Goal: Complete application form: Complete application form

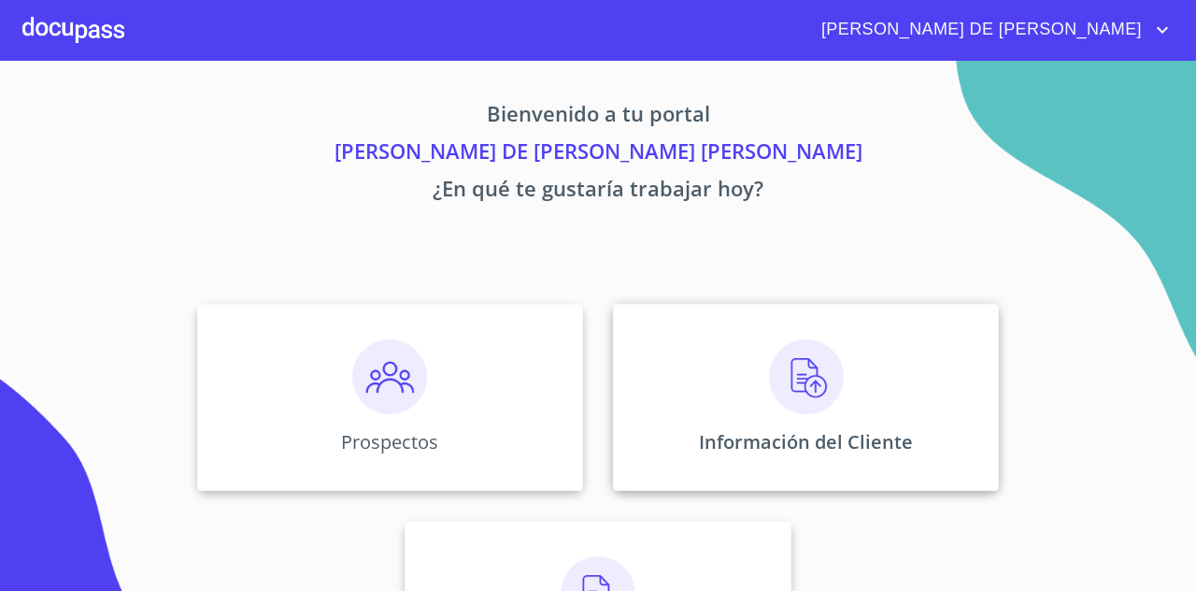
click at [834, 418] on div "Información del Cliente" at bounding box center [806, 397] width 386 height 187
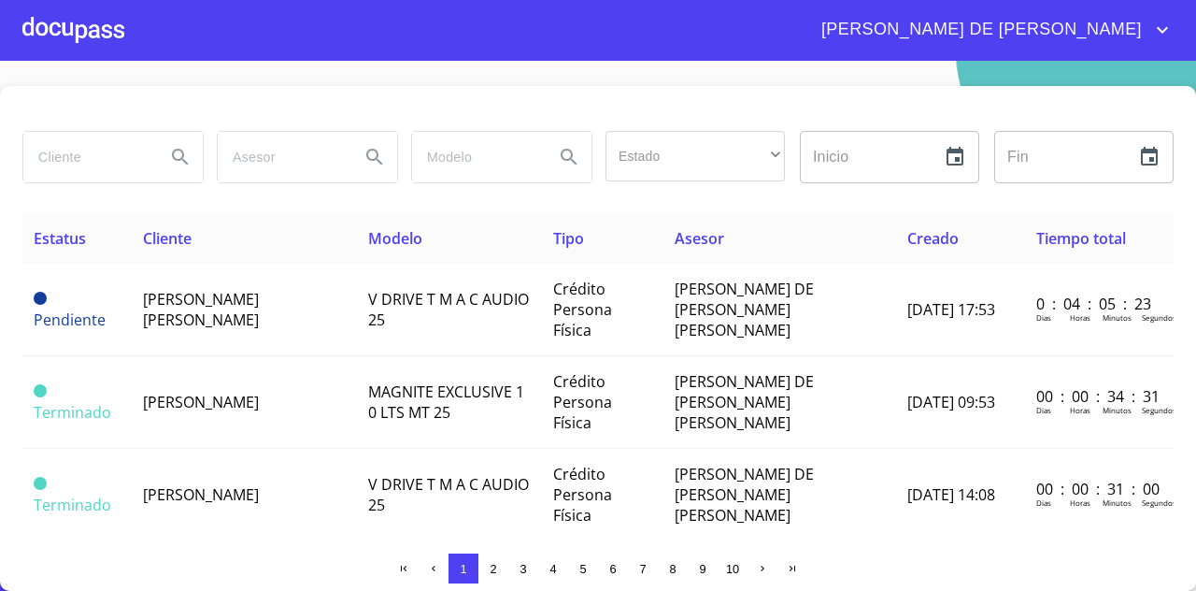
scroll to position [19, 0]
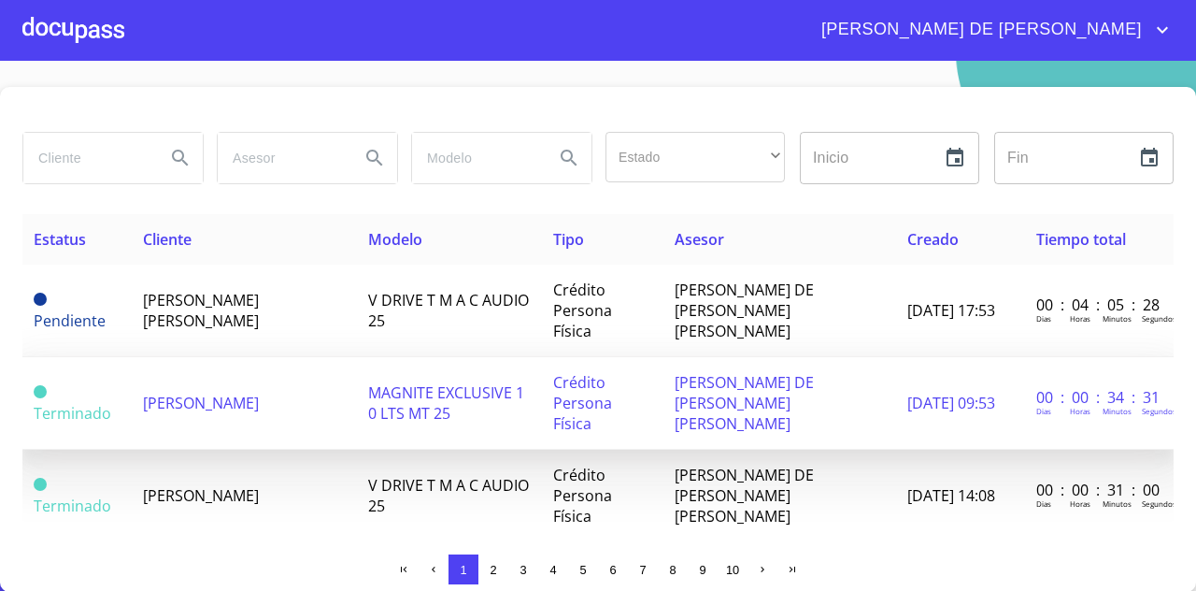
click at [393, 382] on span "MAGNITE EXCLUSIVE 1 0 LTS MT 25" at bounding box center [446, 402] width 156 height 41
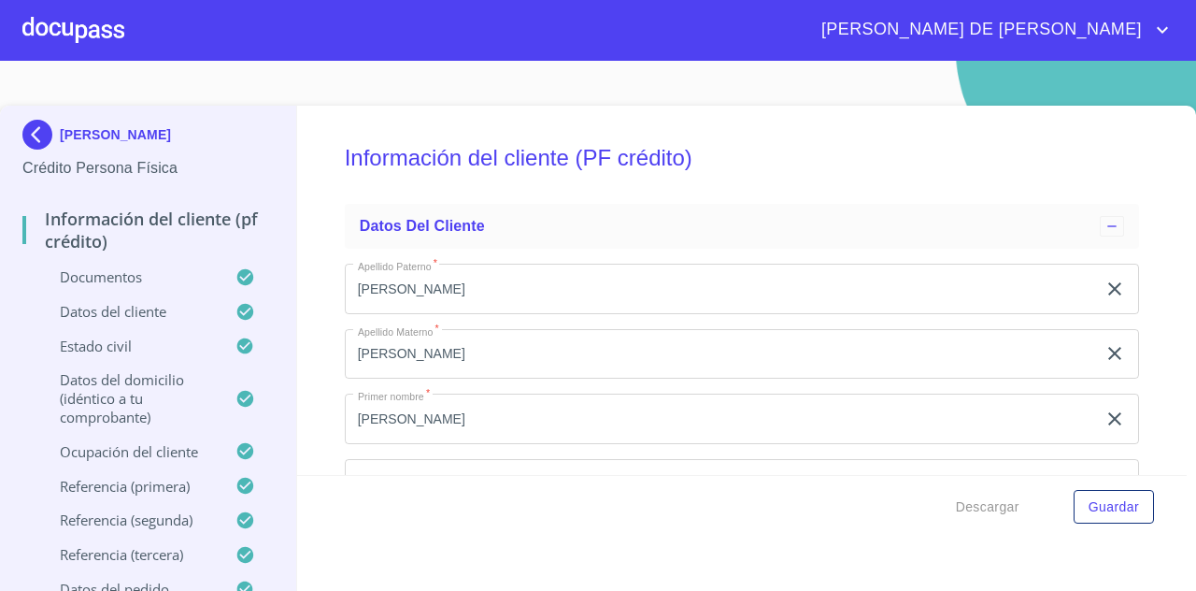
click at [120, 280] on p "Documentos" at bounding box center [128, 276] width 213 height 19
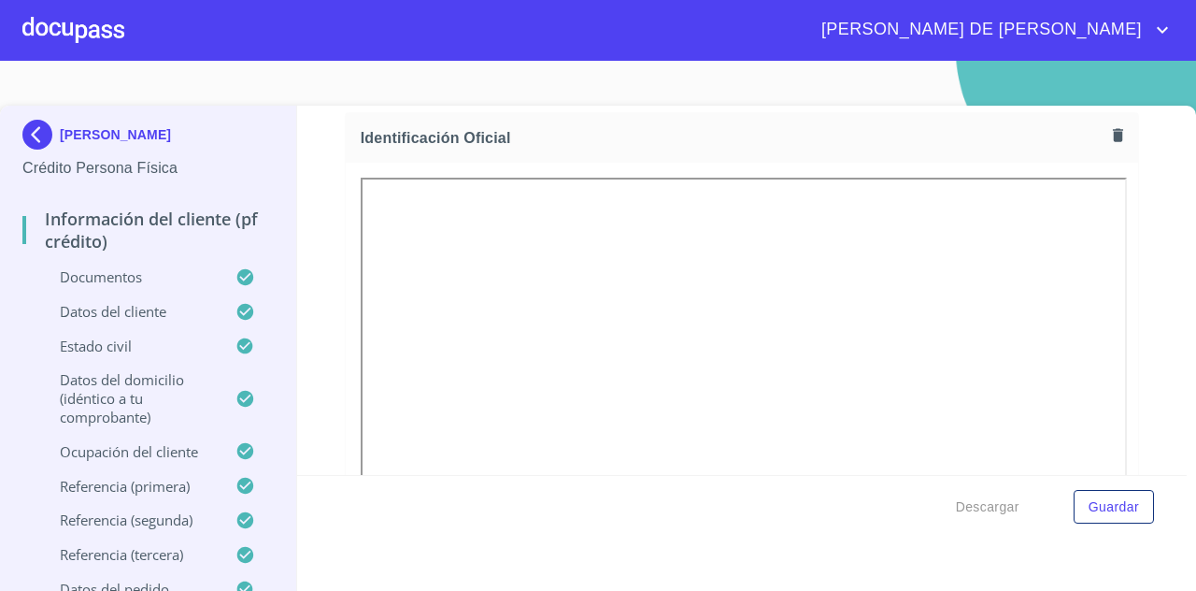
click at [1113, 134] on icon "button" at bounding box center [1118, 134] width 10 height 13
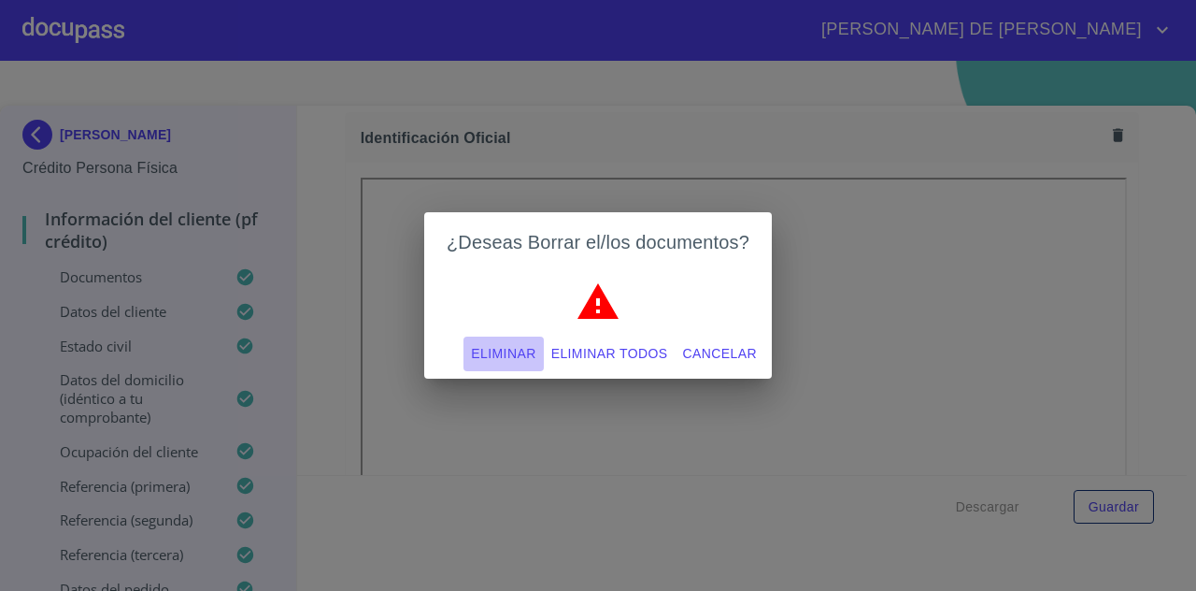
click at [499, 356] on span "Eliminar" at bounding box center [503, 353] width 64 height 23
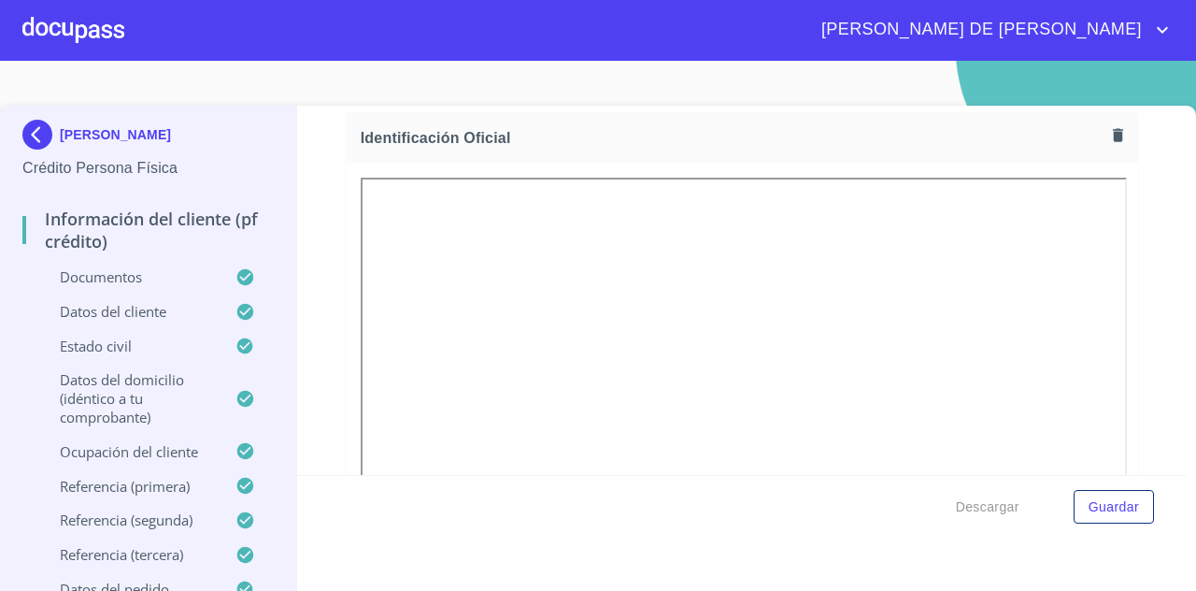
click at [666, 117] on div "Identificación Oficial" at bounding box center [742, 138] width 793 height 50
click at [1108, 508] on span "Guardar" at bounding box center [1114, 506] width 50 height 23
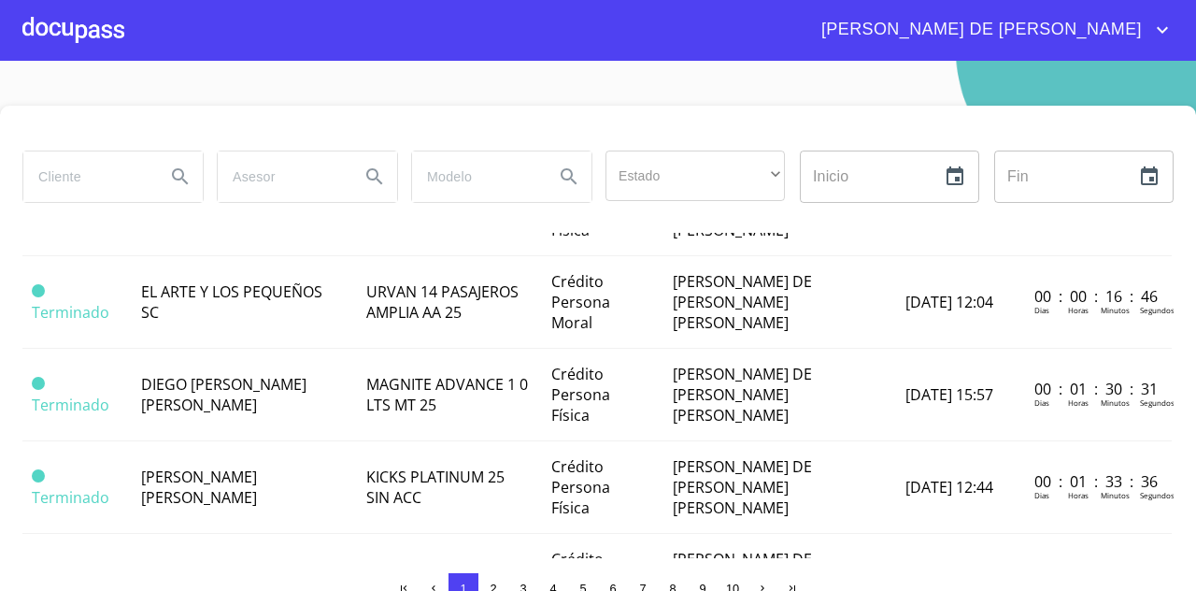
scroll to position [0, 2]
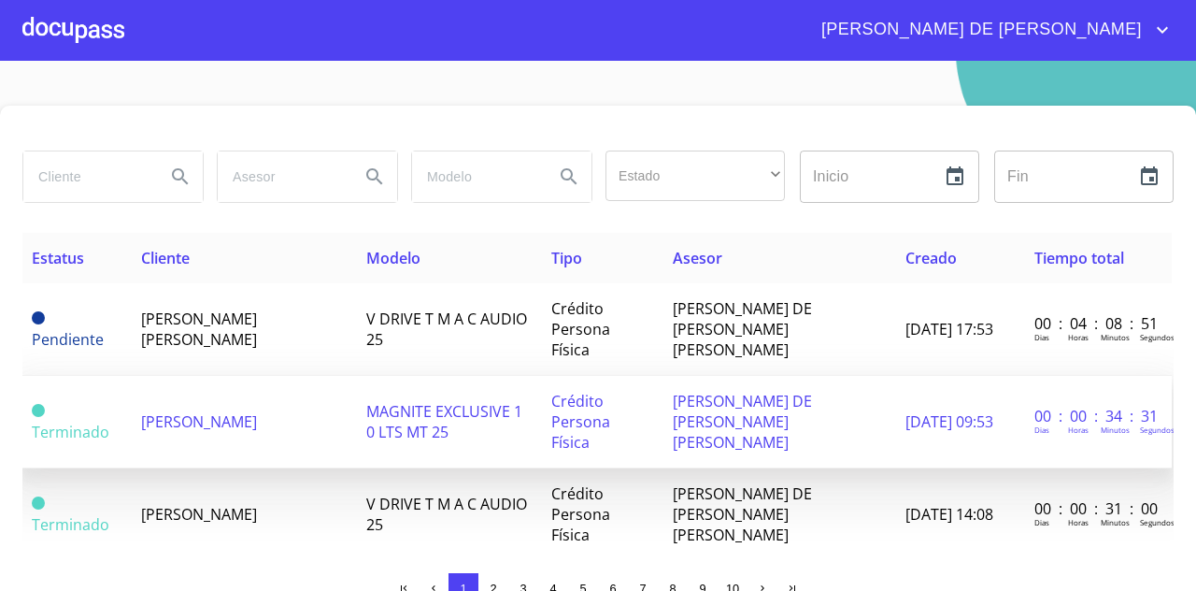
click at [224, 411] on span "[PERSON_NAME]" at bounding box center [199, 421] width 116 height 21
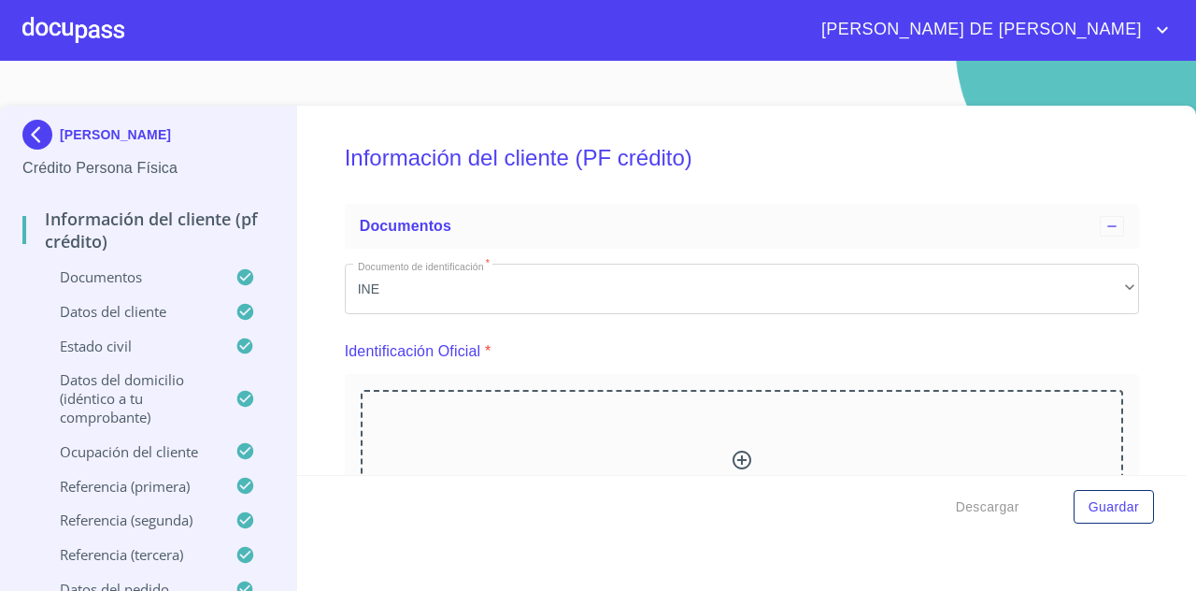
click at [183, 291] on div "Documentos" at bounding box center [147, 284] width 251 height 35
click at [131, 276] on p "Documentos" at bounding box center [128, 276] width 213 height 19
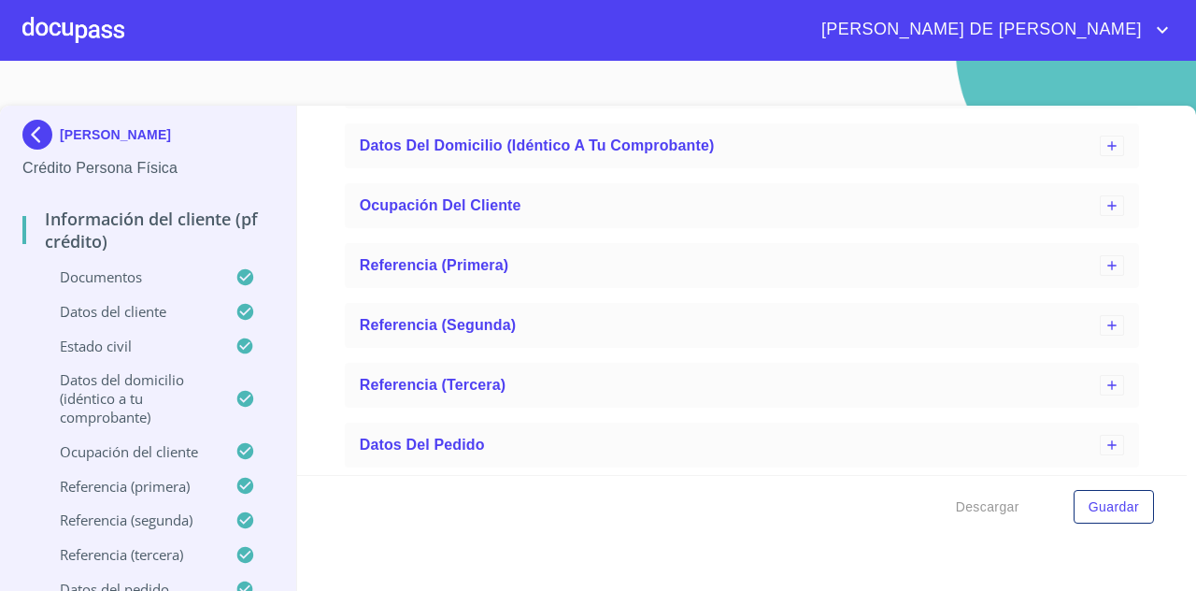
scroll to position [17, 0]
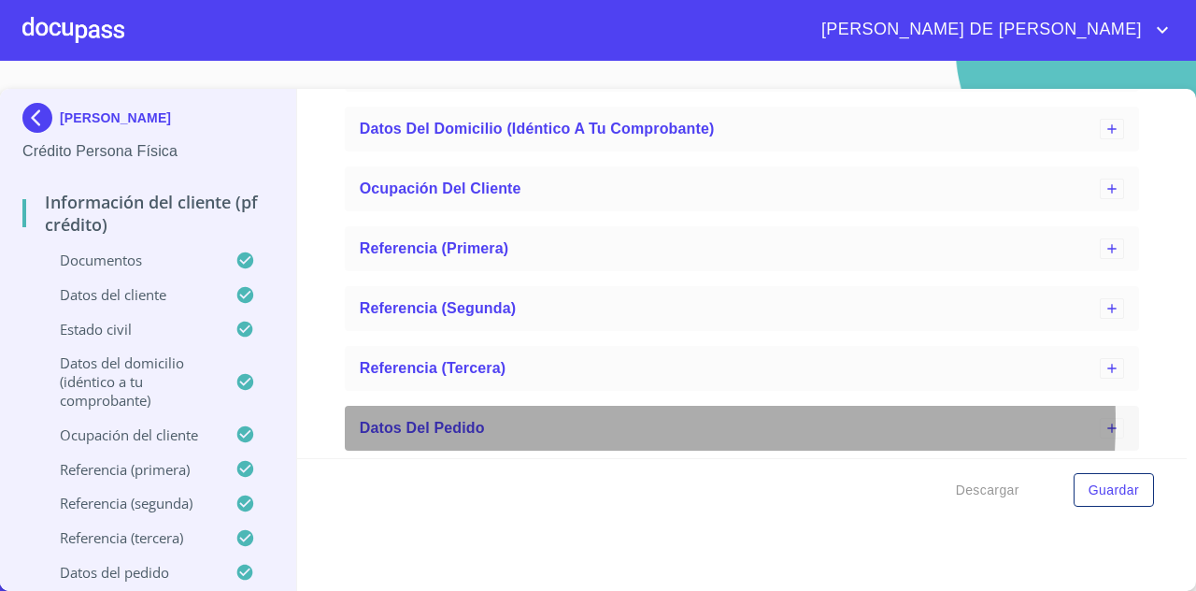
click at [597, 421] on div "Datos del pedido" at bounding box center [730, 428] width 740 height 22
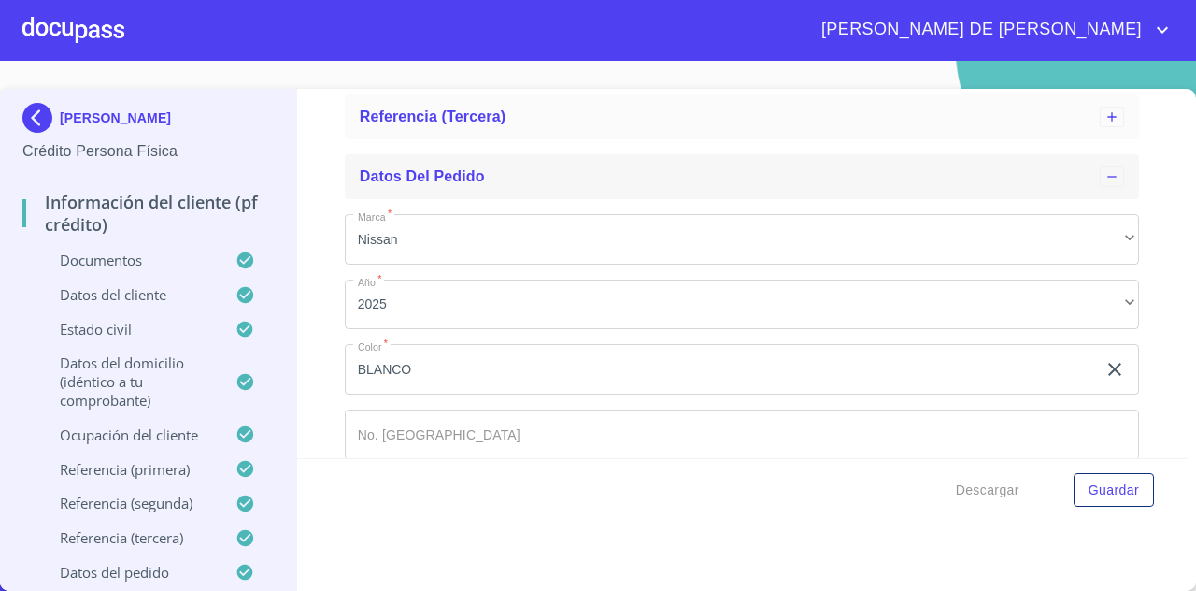
scroll to position [5665, 0]
click at [551, 390] on input "BLANCO" at bounding box center [721, 370] width 752 height 50
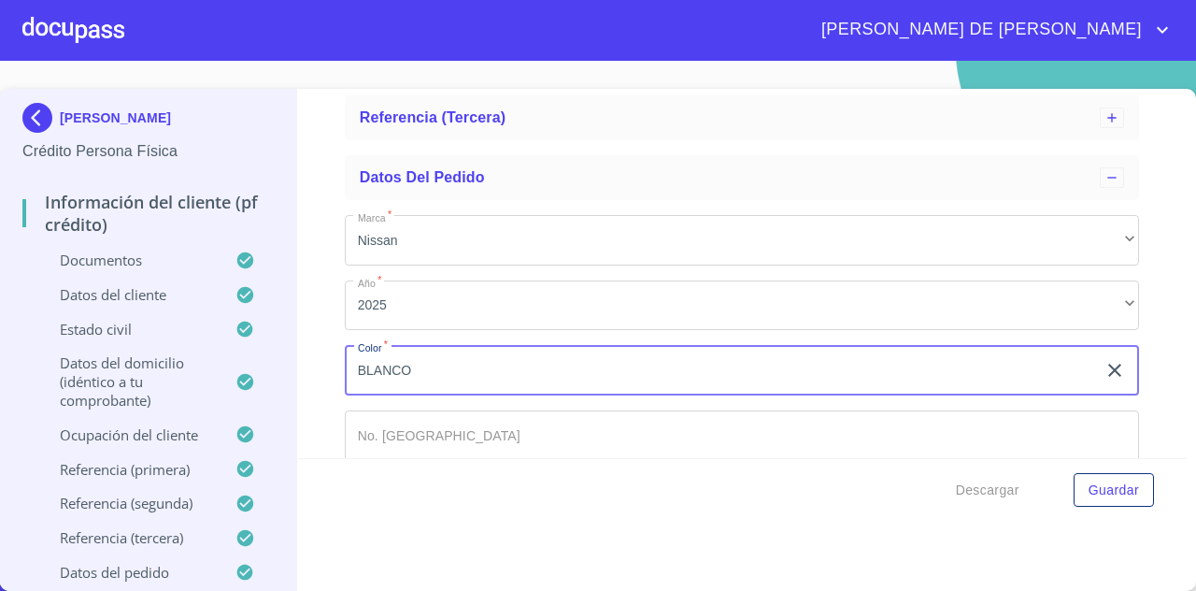
click at [551, 390] on input "BLANCO" at bounding box center [721, 370] width 752 height 50
type input "GRIS"
click at [1074, 476] on button "Guardar" at bounding box center [1114, 490] width 80 height 35
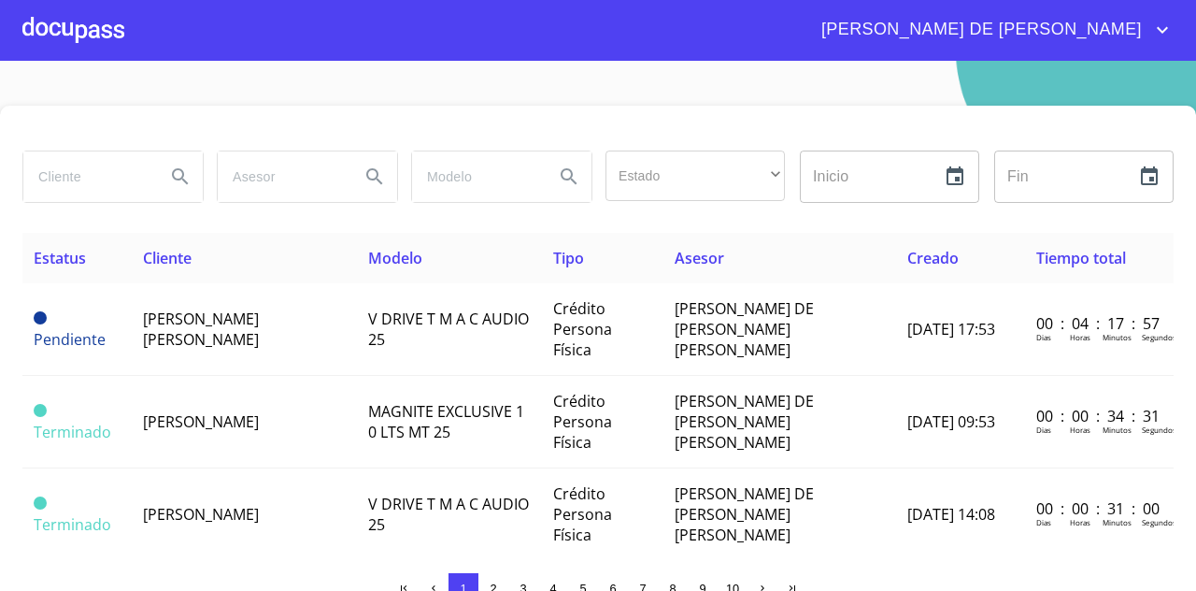
click at [1176, 46] on div "[PERSON_NAME] DE [PERSON_NAME]" at bounding box center [598, 30] width 1196 height 60
click at [1148, 30] on span "[PERSON_NAME] DE [PERSON_NAME]" at bounding box center [980, 30] width 344 height 30
click at [1142, 34] on li "Salir" at bounding box center [1143, 39] width 61 height 34
